Goal: Task Accomplishment & Management: Manage account settings

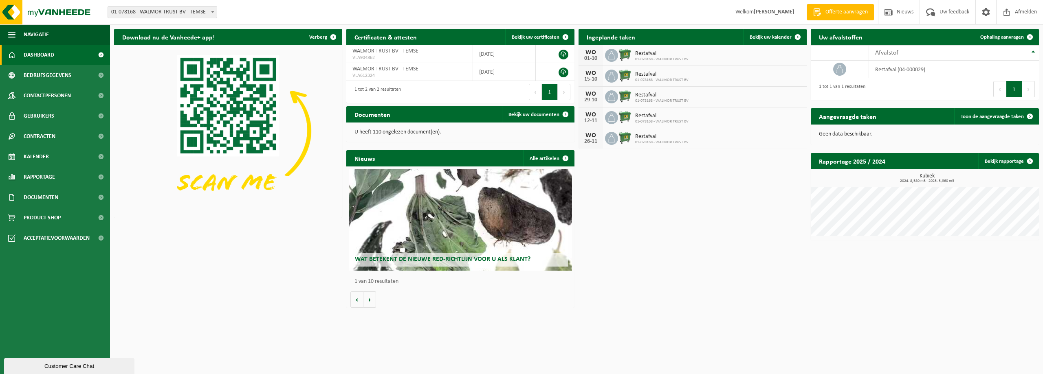
click at [621, 52] on img at bounding box center [625, 55] width 14 height 14
click at [759, 38] on span "Bekijk uw kalender" at bounding box center [770, 37] width 42 height 5
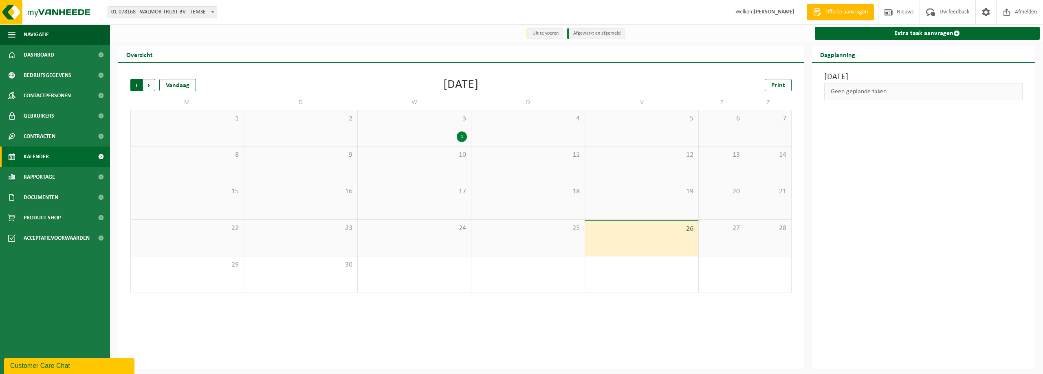
click at [147, 85] on span "Volgende" at bounding box center [149, 85] width 12 height 12
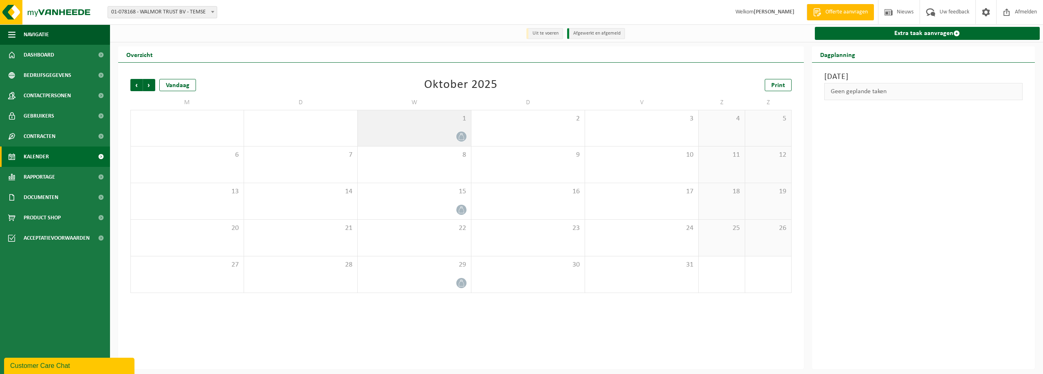
click at [460, 138] on icon at bounding box center [461, 136] width 7 height 7
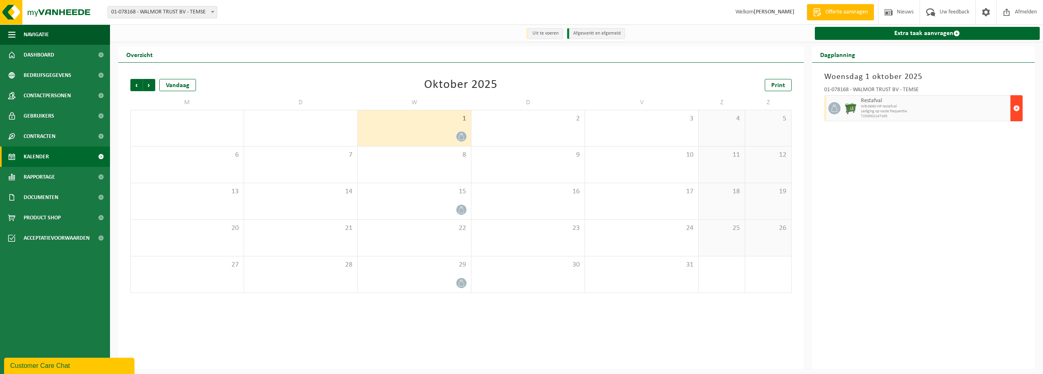
click at [1016, 109] on span "button" at bounding box center [1016, 108] width 7 height 16
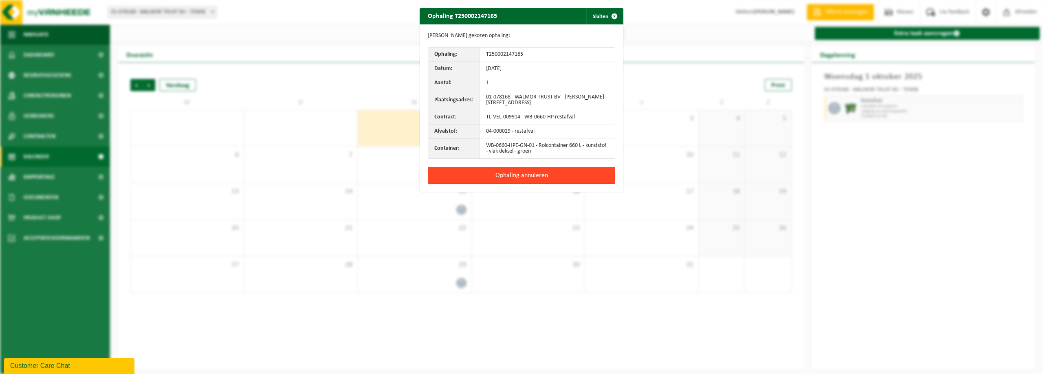
click at [522, 175] on button "Ophaling annuleren" at bounding box center [521, 175] width 187 height 17
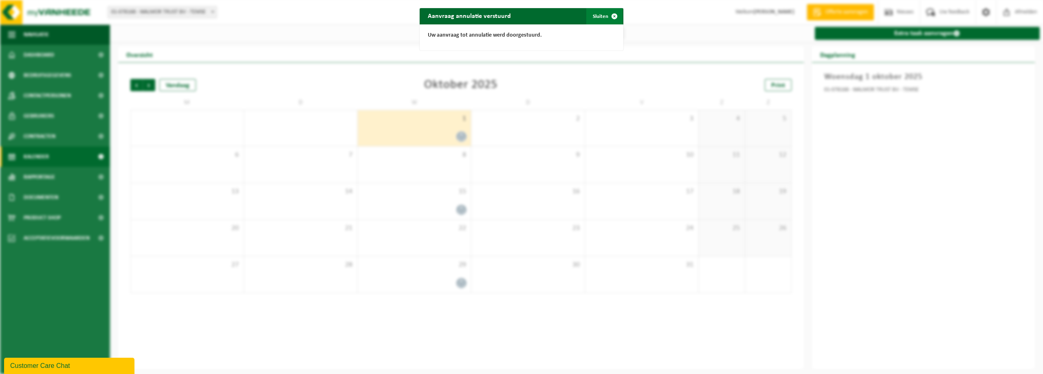
click at [609, 15] on span "button" at bounding box center [614, 16] width 16 height 16
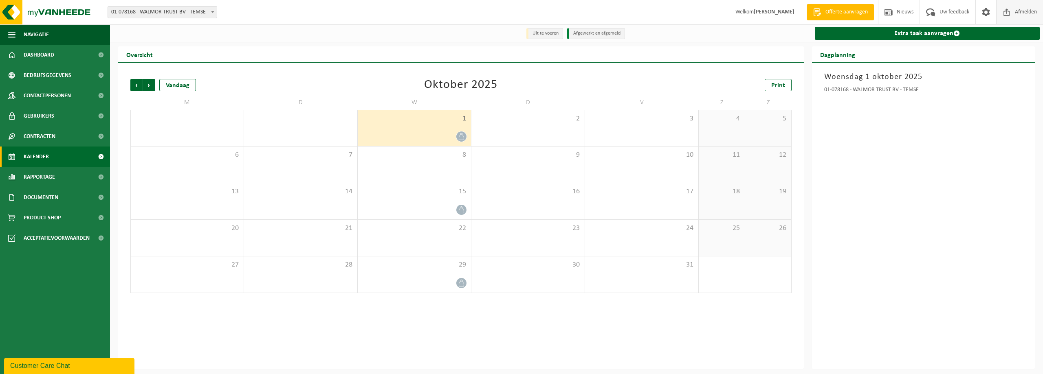
click at [1022, 14] on span "Afmelden" at bounding box center [1025, 12] width 26 height 24
